Goal: Find specific fact: Find contact information

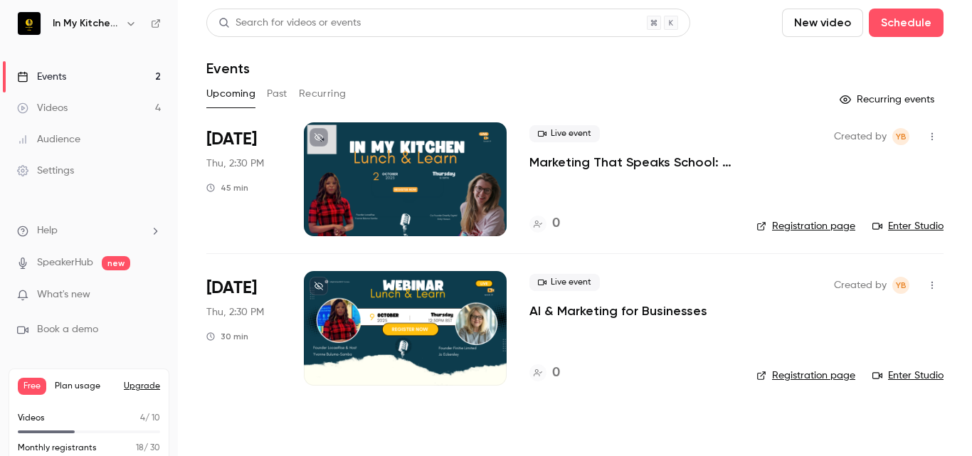
click at [275, 91] on button "Past" at bounding box center [277, 94] width 21 height 23
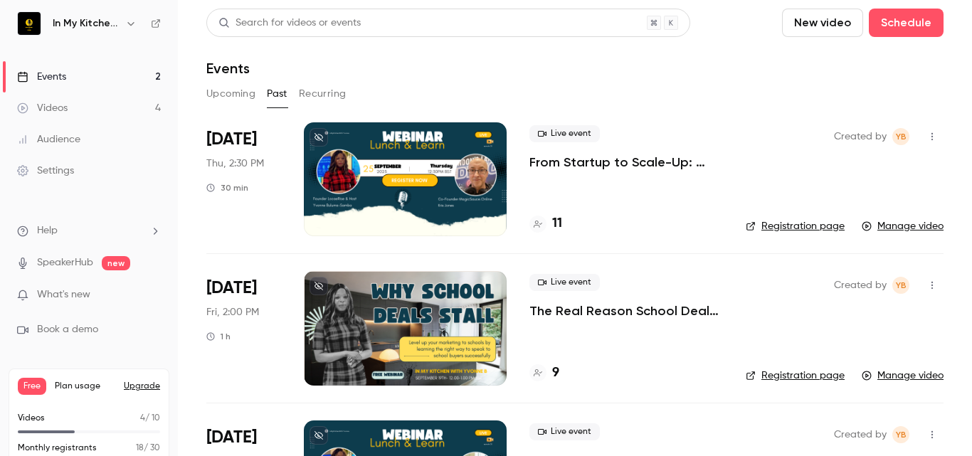
click at [559, 223] on h4 "11" at bounding box center [557, 223] width 10 height 19
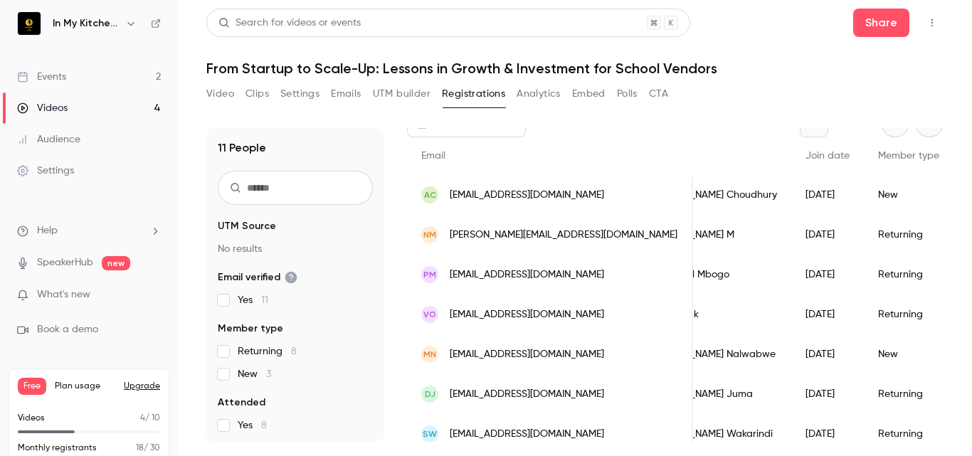
scroll to position [115, 0]
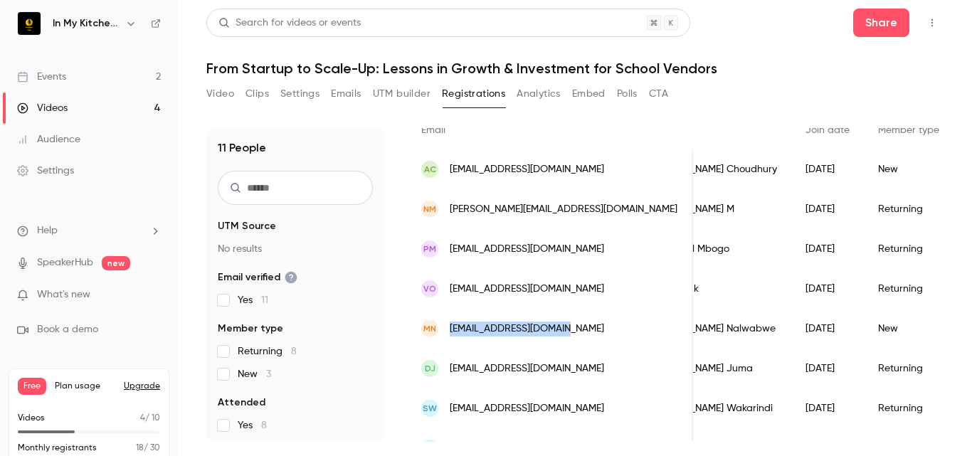
drag, startPoint x: 566, startPoint y: 323, endPoint x: 440, endPoint y: 322, distance: 126.6
click at [440, 322] on div "MN [EMAIL_ADDRESS][DOMAIN_NAME]" at bounding box center [550, 329] width 286 height 40
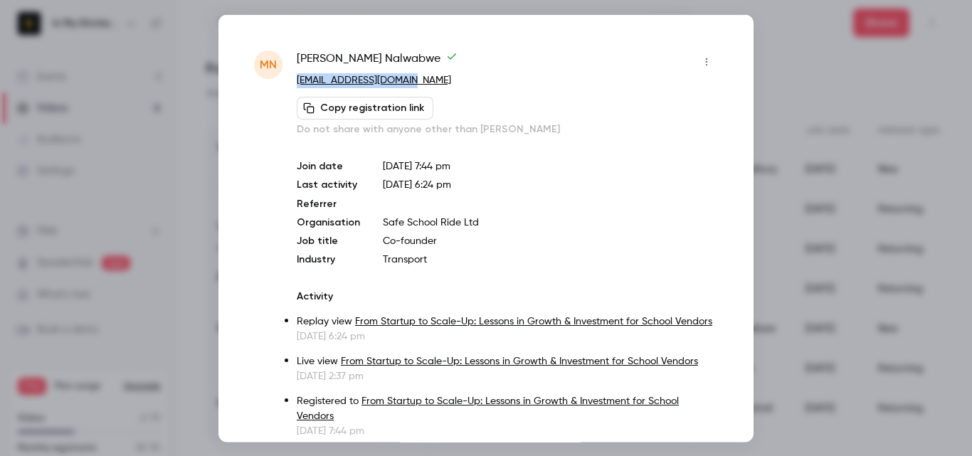
drag, startPoint x: 425, startPoint y: 83, endPoint x: 295, endPoint y: 83, distance: 129.5
click at [295, 83] on div "[GEOGRAPHIC_DATA] [PERSON_NAME] [EMAIL_ADDRESS][DOMAIN_NAME] Copy registration …" at bounding box center [486, 244] width 464 height 388
copy link "[EMAIL_ADDRESS][DOMAIN_NAME]"
click at [442, 78] on p "[EMAIL_ADDRESS][DOMAIN_NAME]" at bounding box center [507, 80] width 421 height 15
drag, startPoint x: 297, startPoint y: 56, endPoint x: 349, endPoint y: 60, distance: 52.1
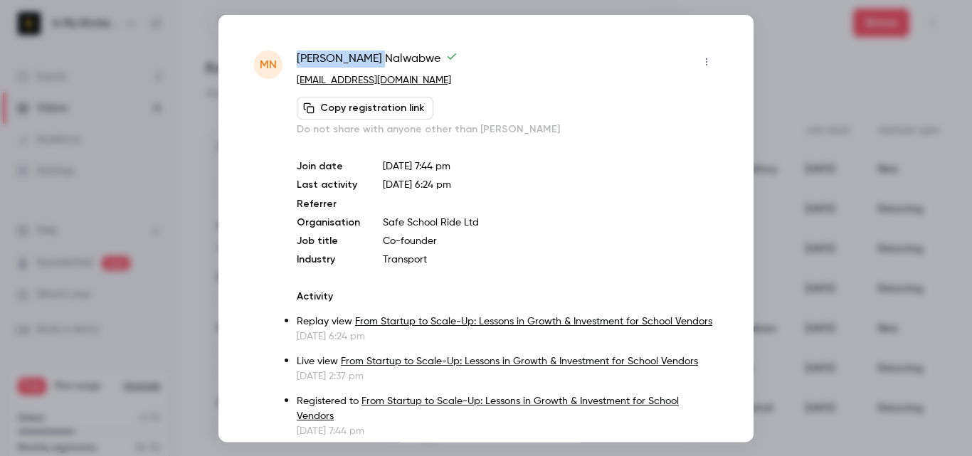
click at [349, 60] on span "[PERSON_NAME]" at bounding box center [377, 61] width 161 height 23
copy span "[PERSON_NAME]"
click at [792, 41] on div at bounding box center [486, 228] width 972 height 456
